Goal: Unclear

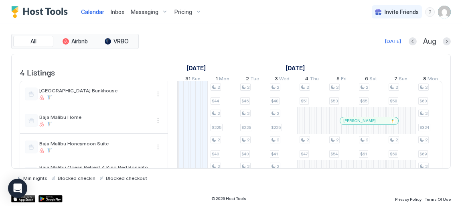
click at [345, 124] on div at bounding box center [346, 120] width 6 height 6
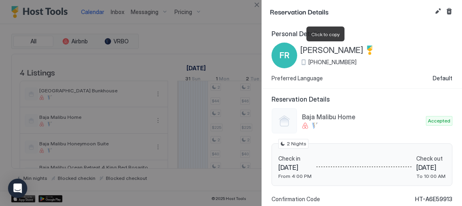
click at [349, 48] on span "[PERSON_NAME]" at bounding box center [331, 50] width 63 height 10
click at [301, 49] on span "[PERSON_NAME]" at bounding box center [331, 50] width 63 height 10
click at [333, 49] on span "[PERSON_NAME]" at bounding box center [331, 50] width 63 height 10
click at [220, 42] on div at bounding box center [231, 103] width 462 height 206
click at [255, 6] on button "Close" at bounding box center [257, 5] width 10 height 10
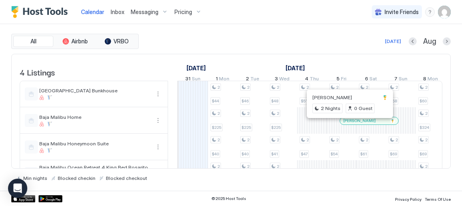
click at [348, 124] on div at bounding box center [348, 120] width 6 height 6
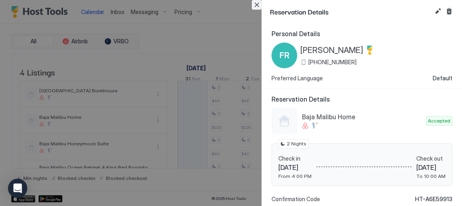
click at [257, 4] on button "Close" at bounding box center [257, 5] width 10 height 10
